Goal: Task Accomplishment & Management: Manage account settings

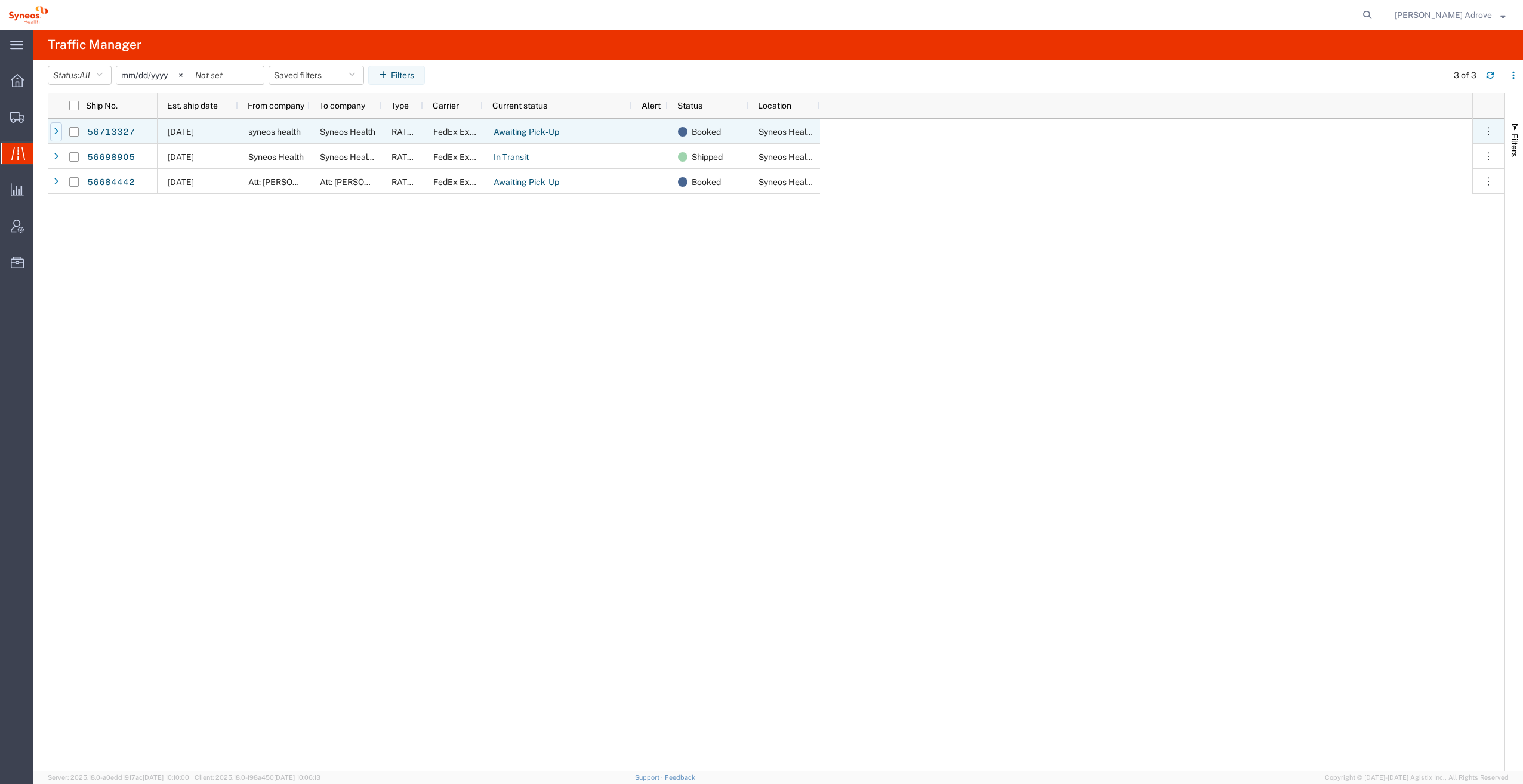
click at [52, 134] on div at bounding box center [56, 131] width 12 height 19
click at [54, 130] on icon at bounding box center [56, 131] width 5 height 8
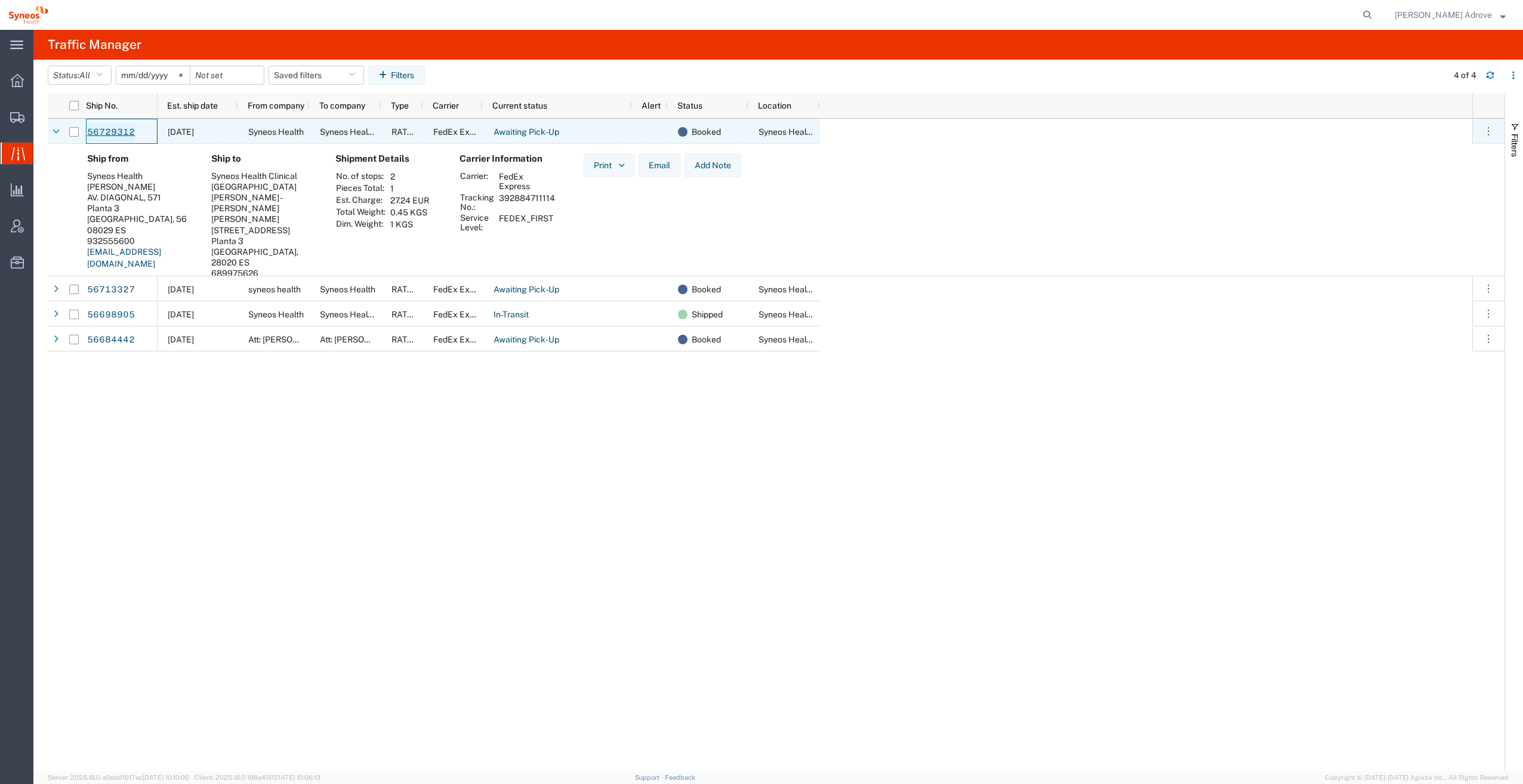
click at [113, 130] on link "56729312" at bounding box center [111, 132] width 49 height 19
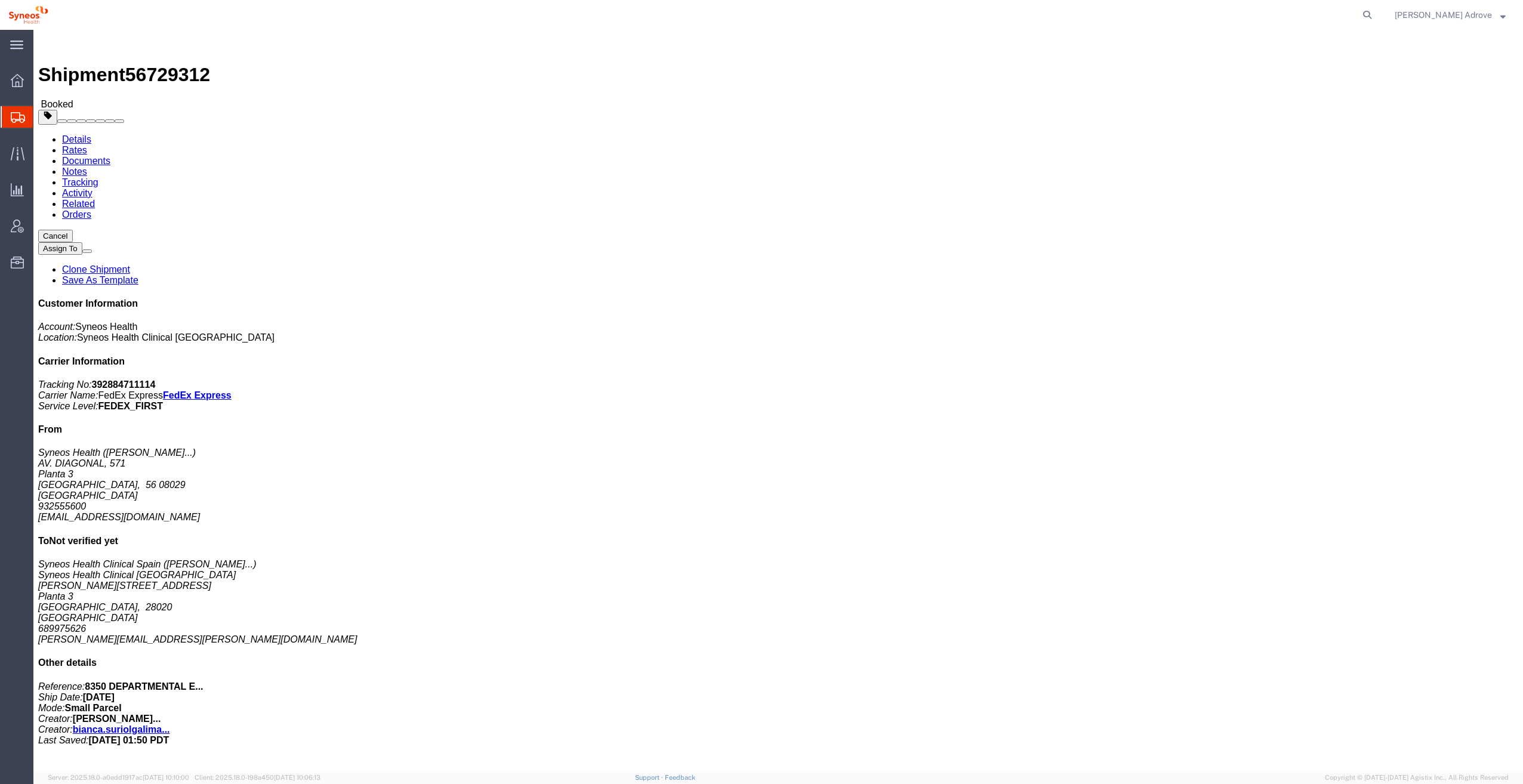
click span "button"
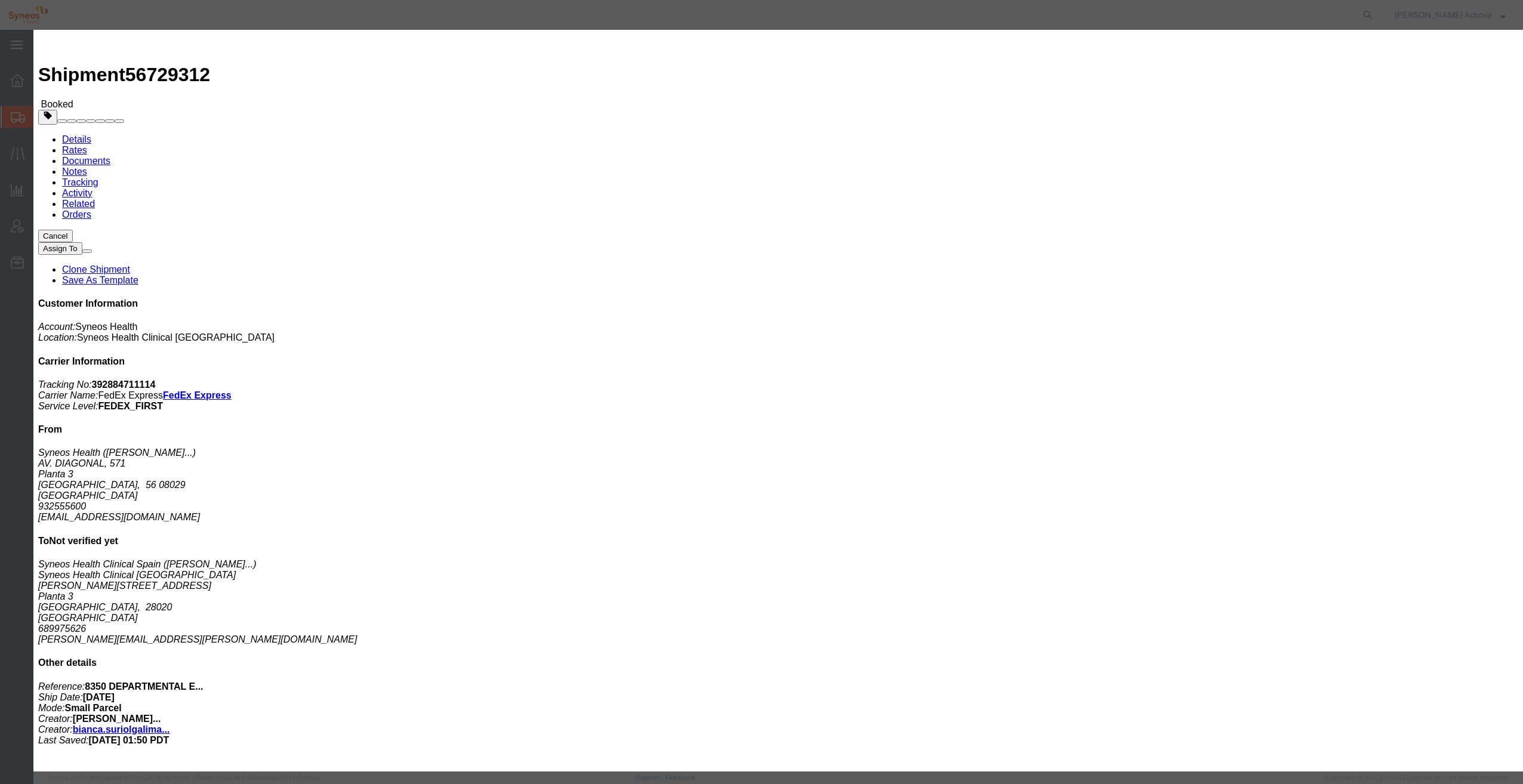
click select "Select Air Less than Truckload Multi-Leg Ocean Freight Rail Small Parcel Truckl…"
click select "Select"
click icon "button"
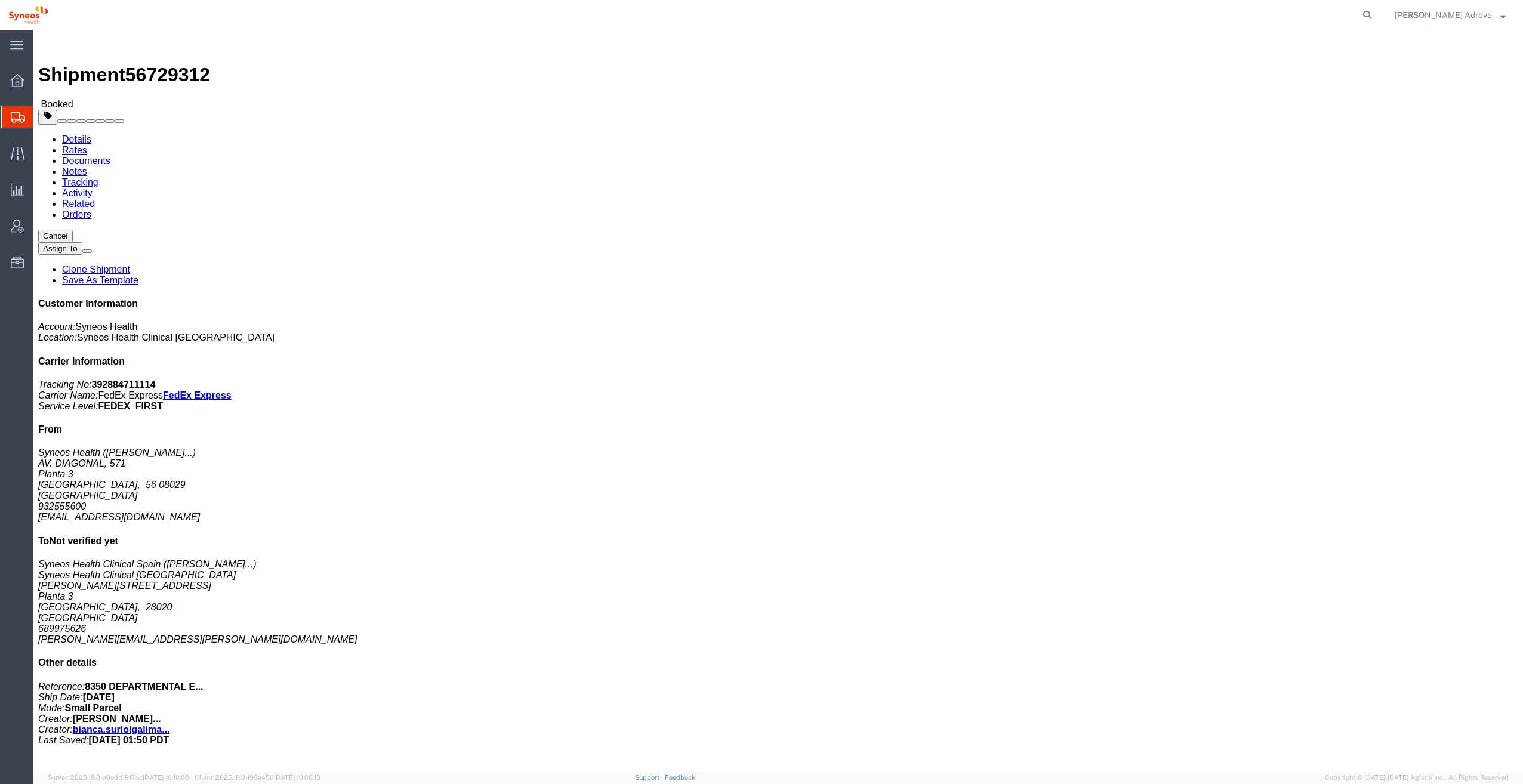
click button "button"
click icon "button"
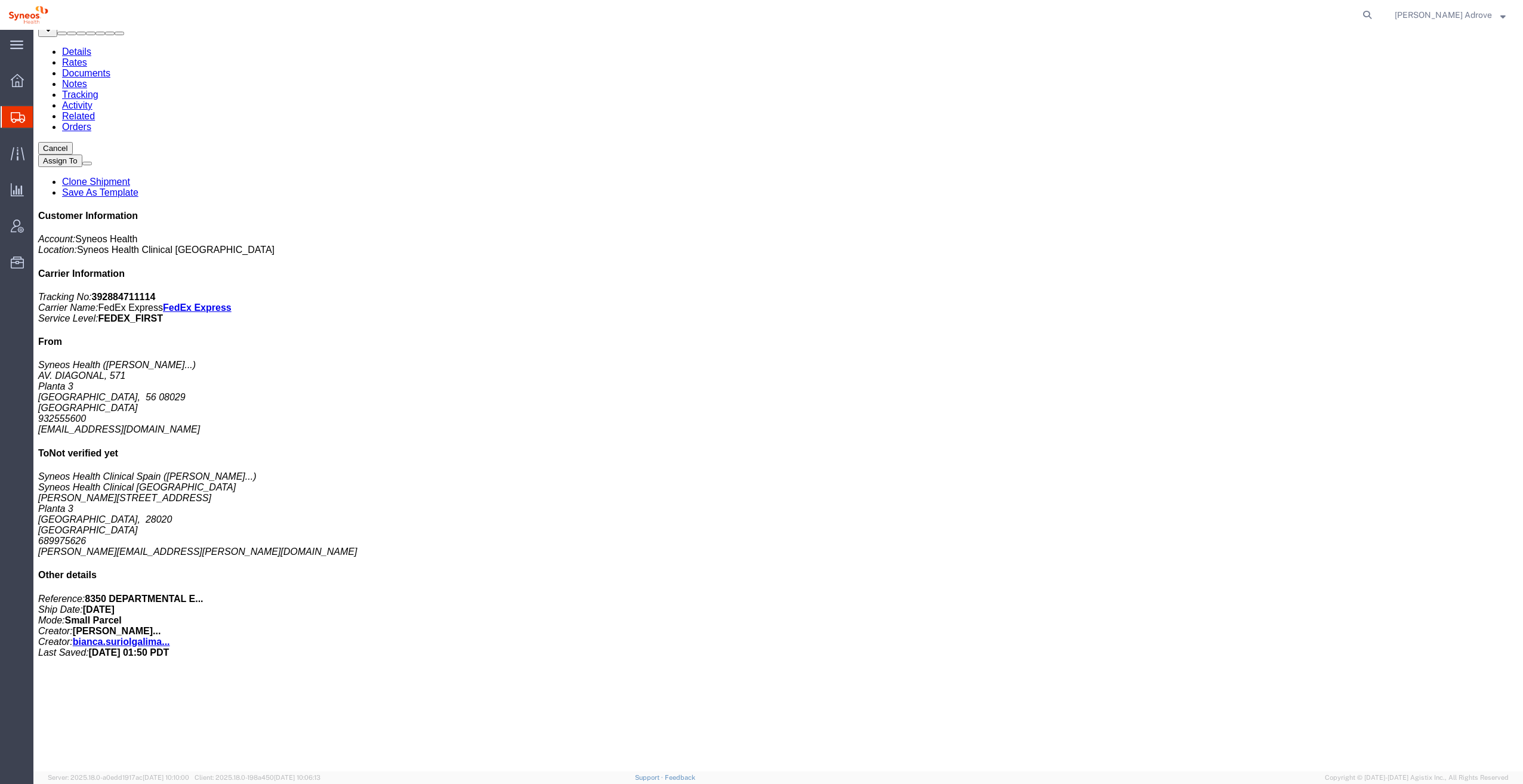
scroll to position [87, 0]
click h3 "Documents"
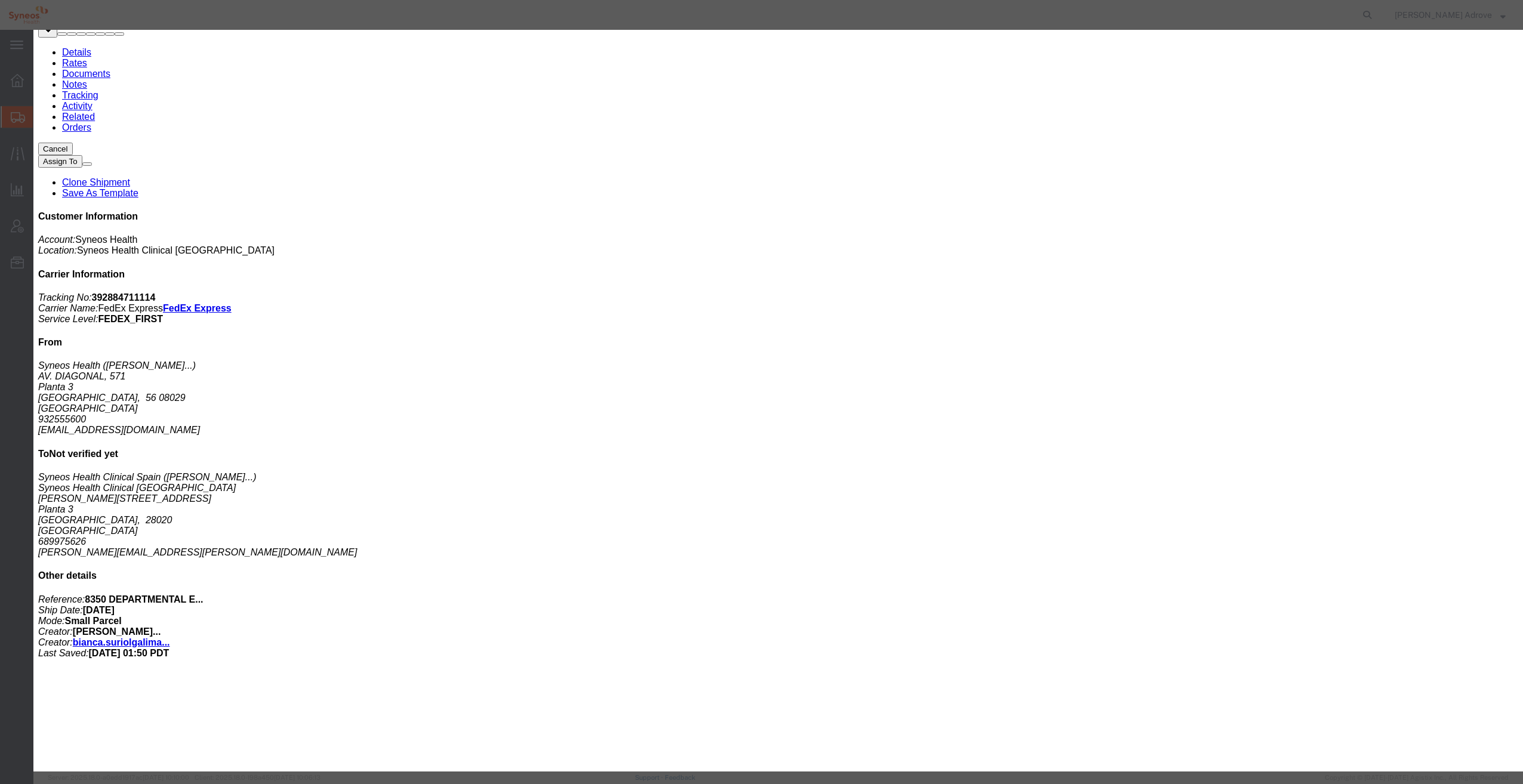
click span "button"
click icon
click h3 "Edit content"
click icon "button"
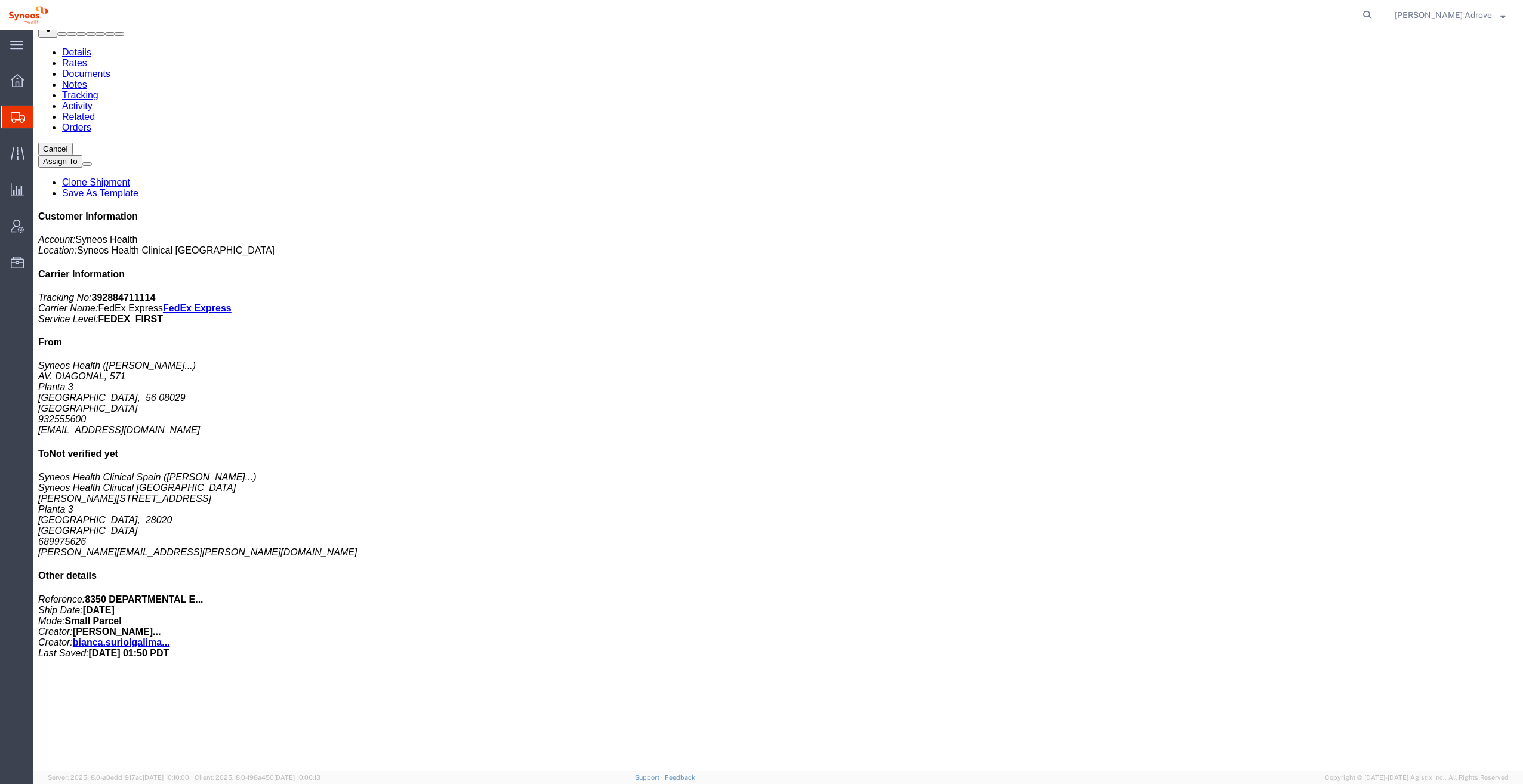
click h4 "Routing & Vehicle Information"
click span "packages"
click span "button"
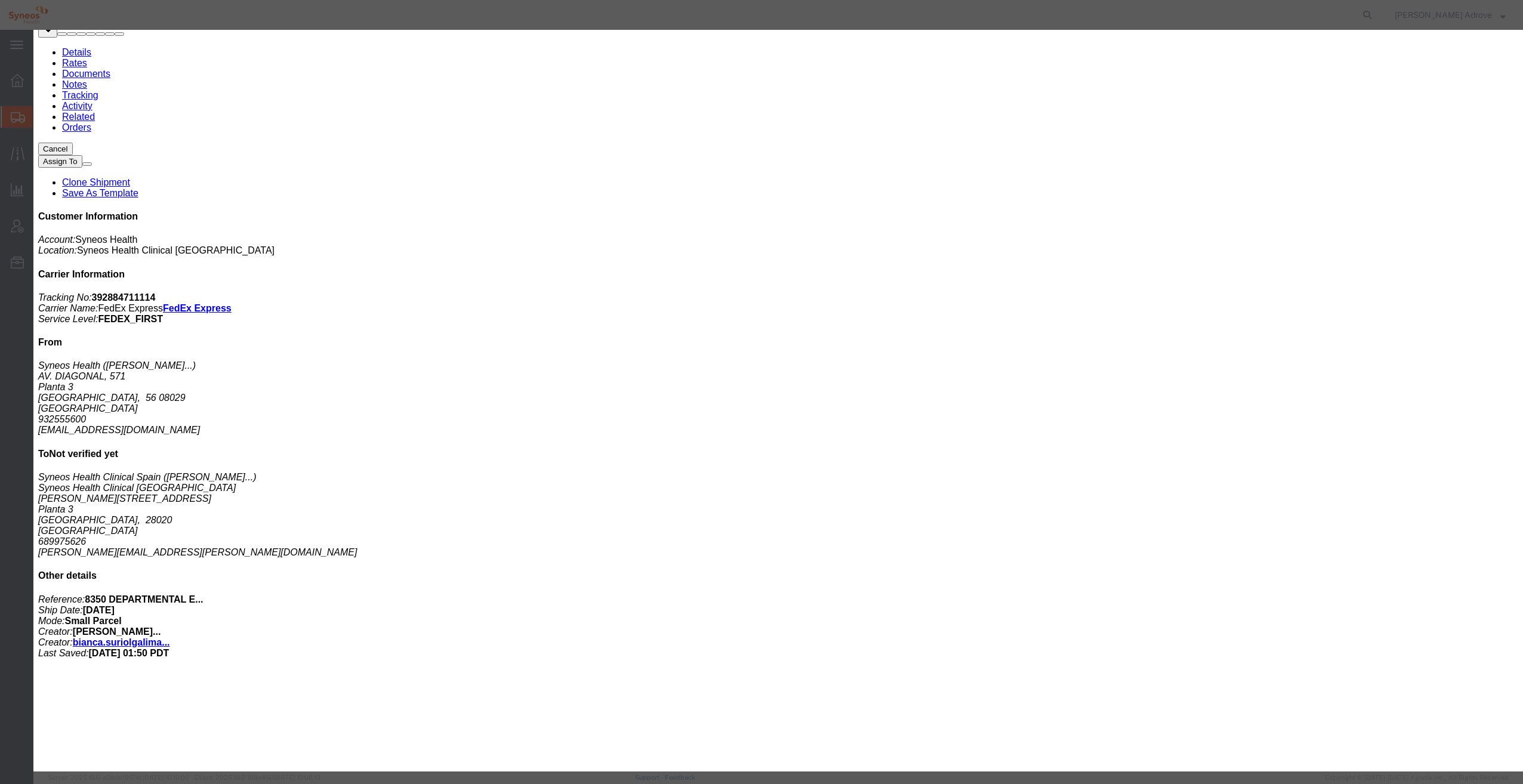
click input "Documents"
click button "Save & Add Another"
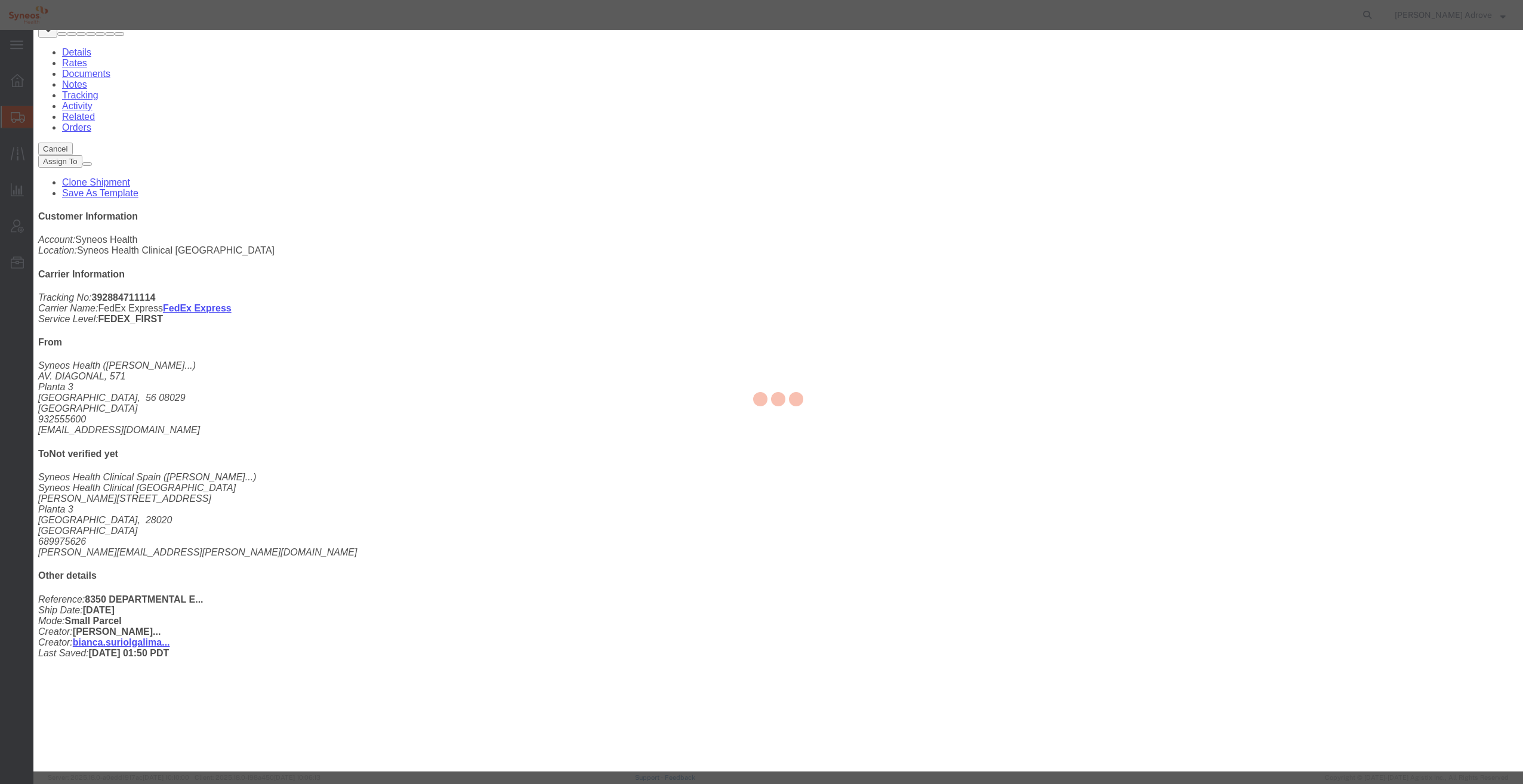
select select "EA"
select select
select select "EUR"
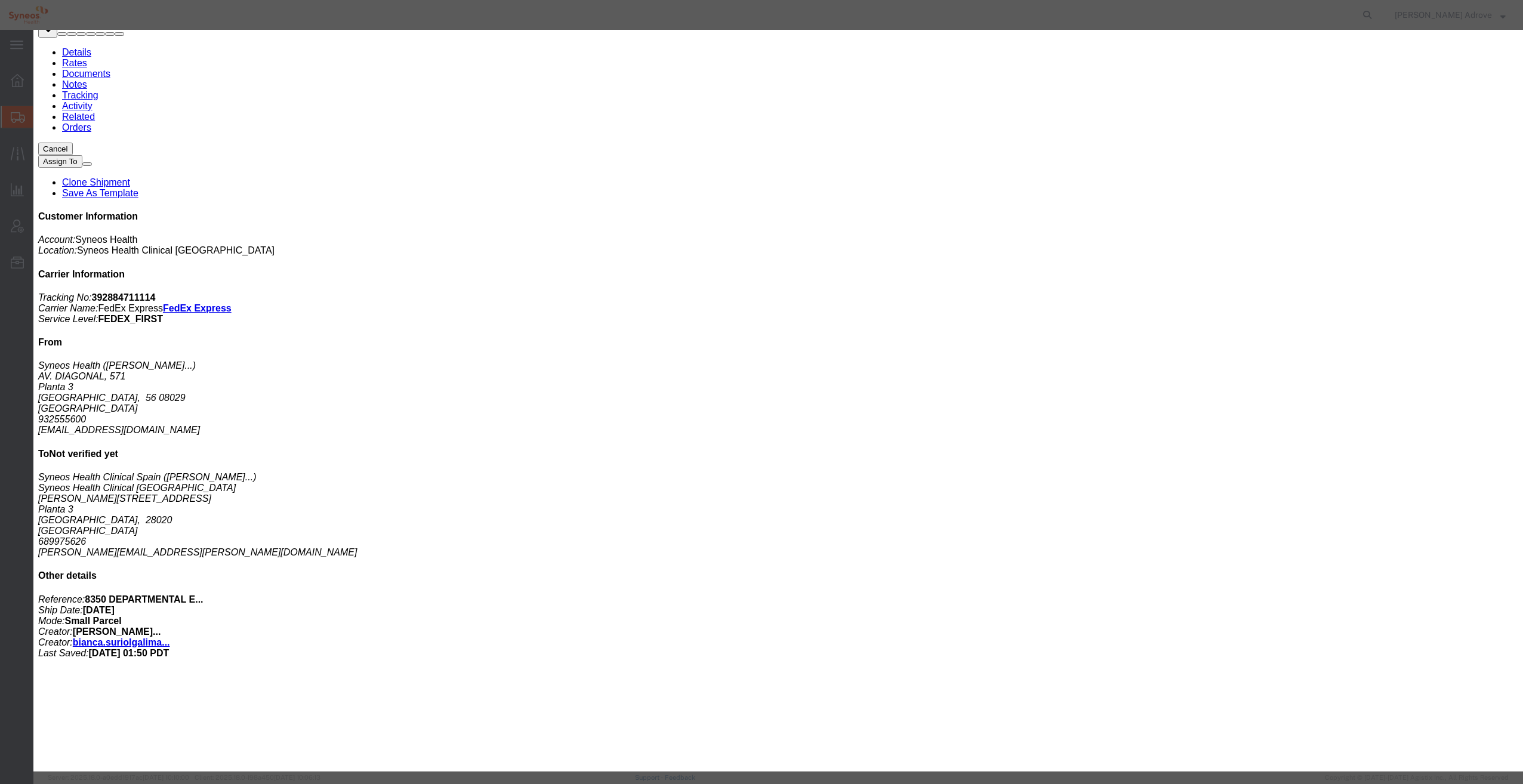
click button "Close"
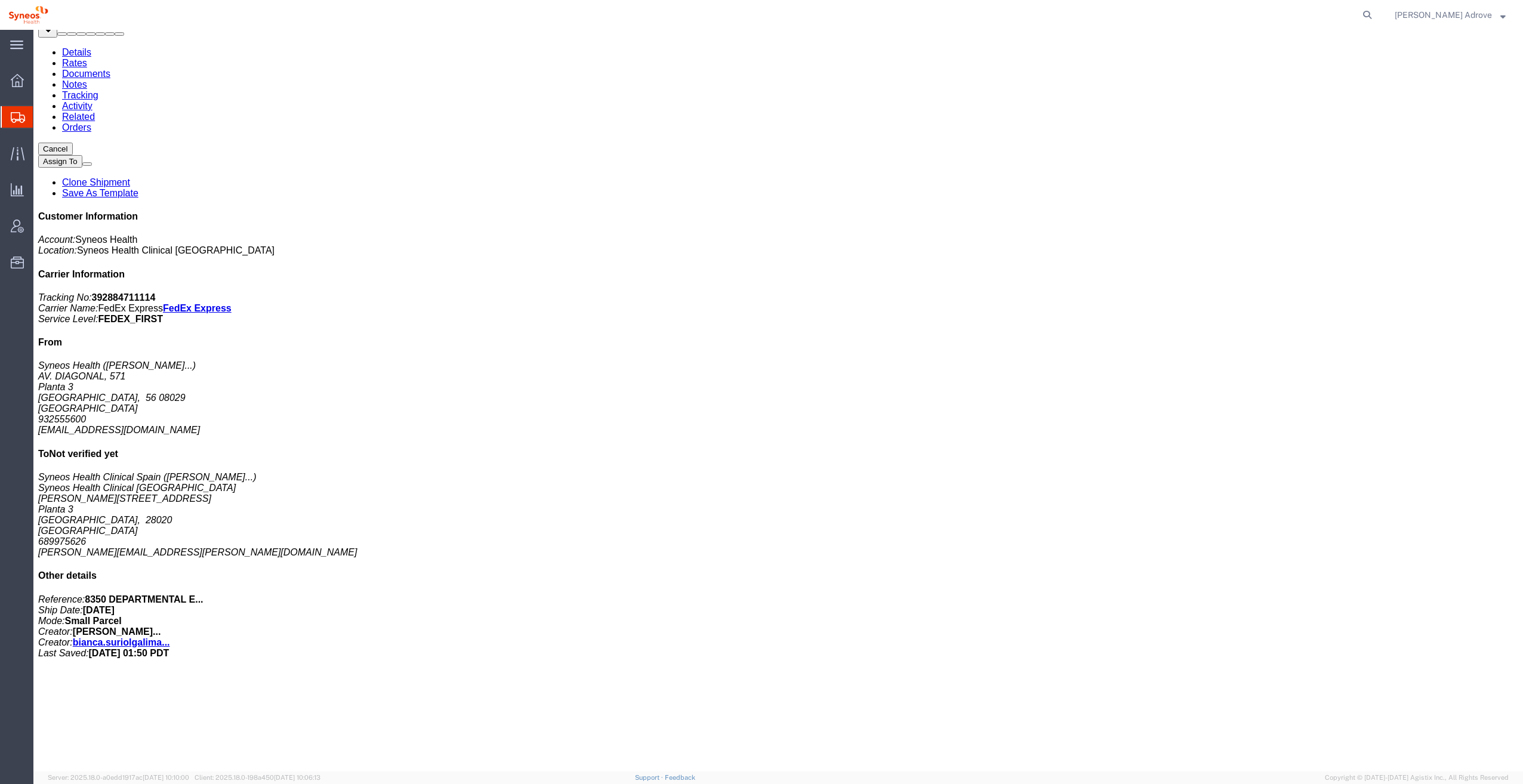
scroll to position [0, 0]
